Goal: Information Seeking & Learning: Check status

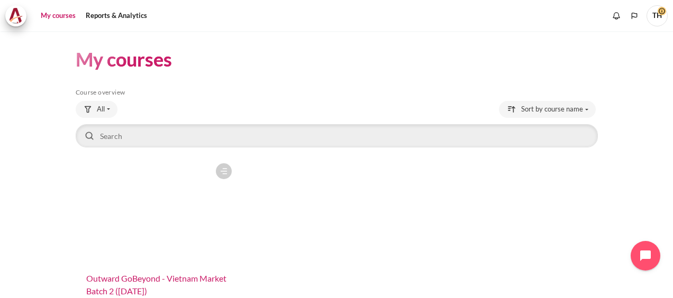
click at [133, 278] on span "Outward GoBeyond - Vietnam Market Batch 2 ([DATE])" at bounding box center [156, 285] width 140 height 23
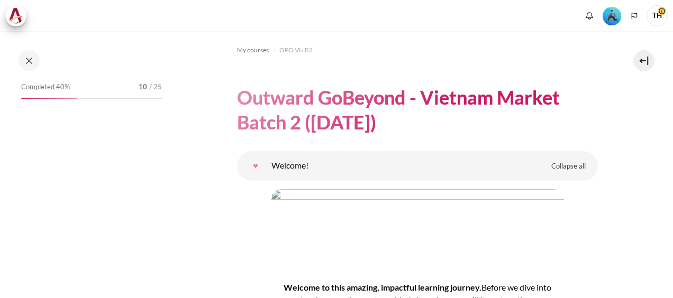
click at [609, 16] on img "Level #3" at bounding box center [612, 16] width 19 height 19
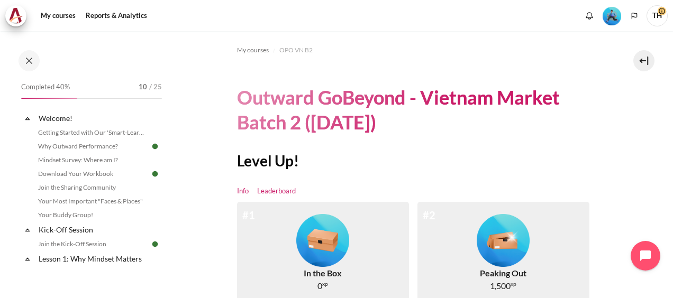
click at [268, 193] on link "Leaderboard" at bounding box center [276, 191] width 39 height 11
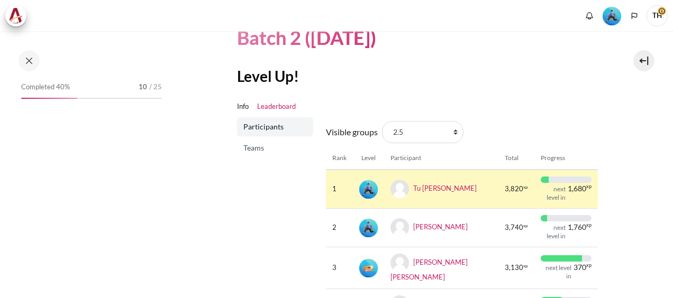
scroll to position [106, 0]
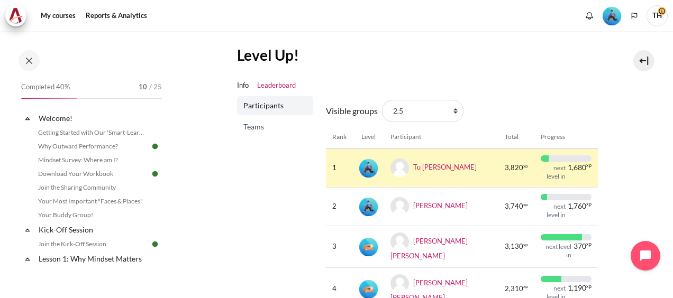
click at [250, 122] on span "Teams" at bounding box center [276, 127] width 66 height 11
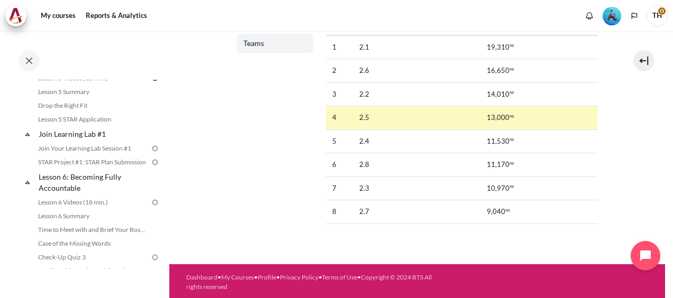
scroll to position [423, 0]
